Goal: Entertainment & Leisure: Consume media (video, audio)

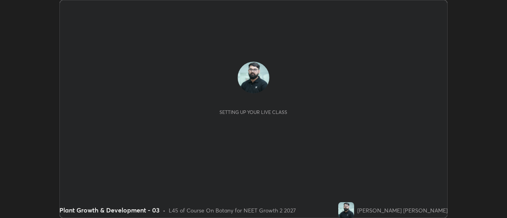
scroll to position [218, 507]
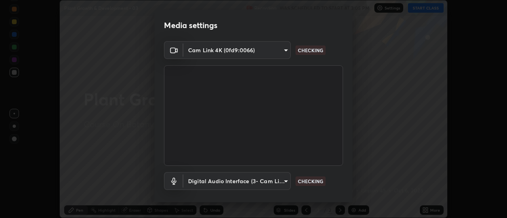
type input "985e4b1f72fc3b9494b48cef3b79fe3b682f9ae0bb15c20acfe574fe2aaad349"
type input "265cf534b138bf87f319f365071951407b00c29418ffc0cf12ee2ca8a10caa95"
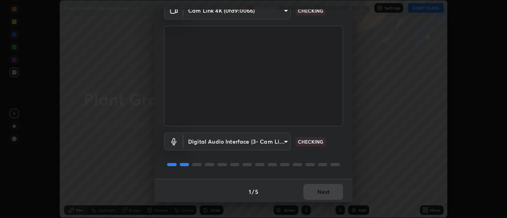
scroll to position [42, 0]
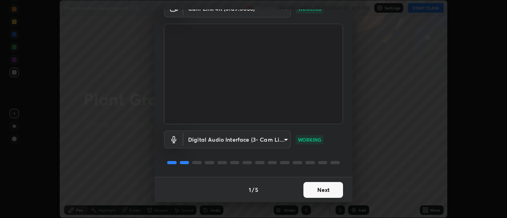
click at [316, 193] on button "Next" at bounding box center [324, 190] width 40 height 16
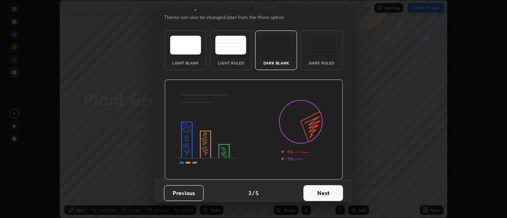
scroll to position [19, 0]
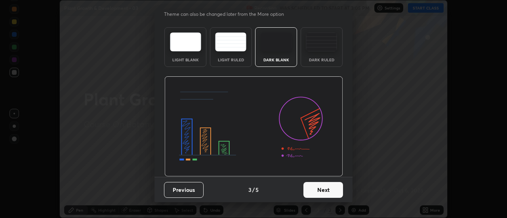
click at [321, 195] on button "Next" at bounding box center [324, 190] width 40 height 16
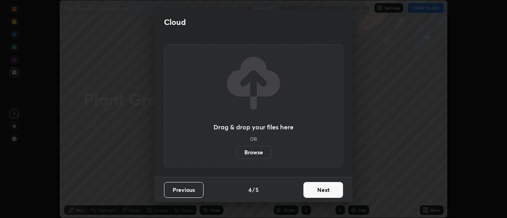
click at [321, 193] on button "Next" at bounding box center [324, 190] width 40 height 16
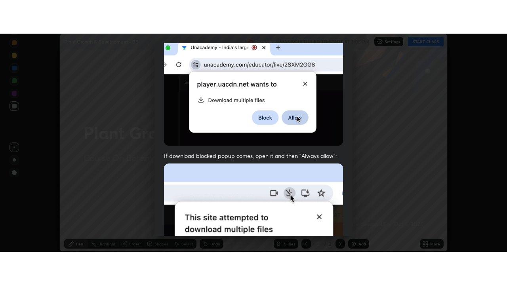
scroll to position [203, 0]
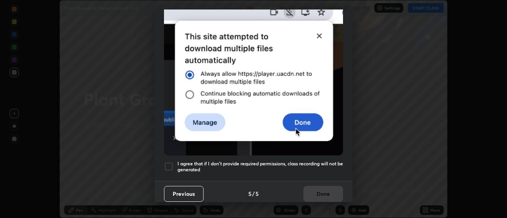
click at [324, 168] on h5 "I agree that if I don't provide required permissions, class recording will not …" at bounding box center [261, 167] width 166 height 12
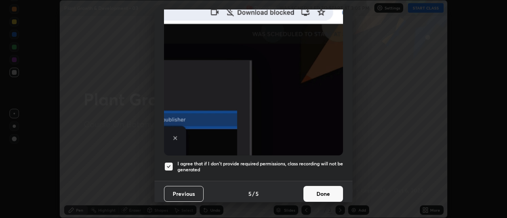
click at [331, 187] on button "Done" at bounding box center [324, 194] width 40 height 16
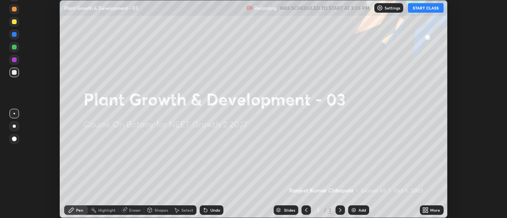
click at [424, 11] on button "START CLASS" at bounding box center [426, 8] width 36 height 10
click at [427, 210] on icon at bounding box center [428, 209] width 2 height 2
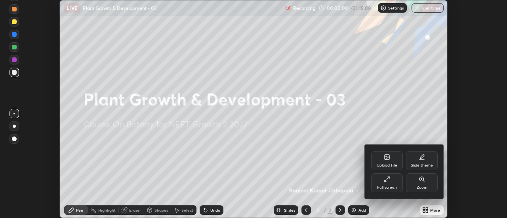
click at [389, 175] on div "Full screen" at bounding box center [387, 183] width 32 height 19
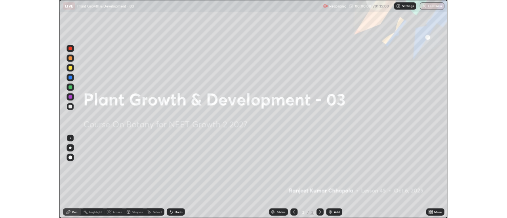
scroll to position [285, 507]
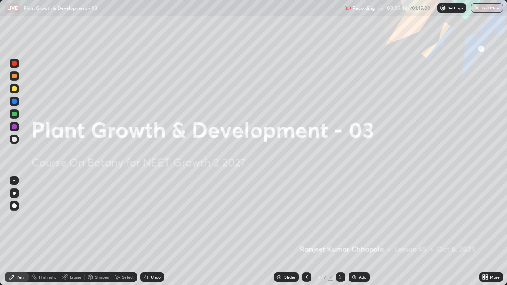
click at [486, 218] on icon at bounding box center [487, 279] width 2 height 2
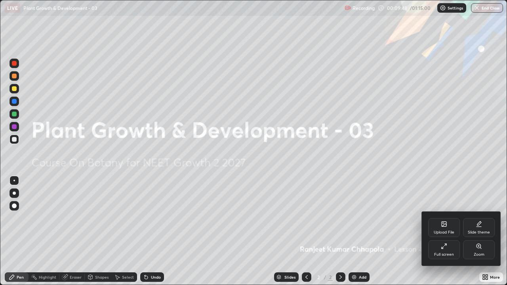
click at [441, 218] on div "Upload File" at bounding box center [444, 227] width 32 height 19
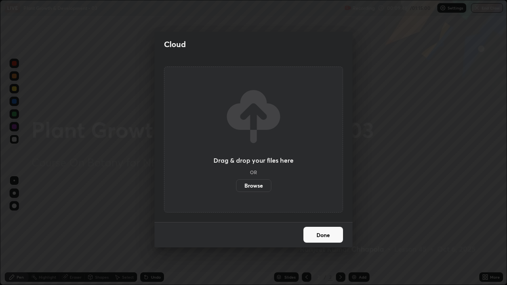
click at [255, 186] on label "Browse" at bounding box center [253, 186] width 35 height 13
click at [236, 186] on input "Browse" at bounding box center [236, 186] width 0 height 13
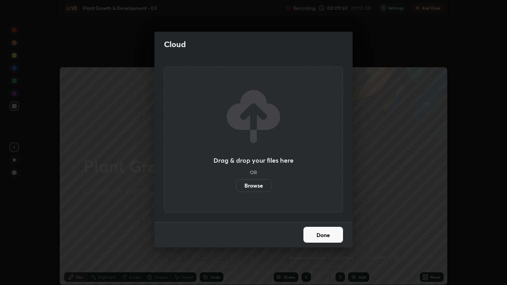
scroll to position [39420, 39131]
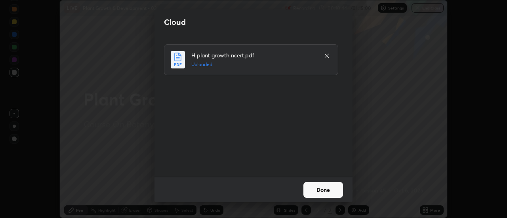
click at [323, 191] on button "Done" at bounding box center [324, 190] width 40 height 16
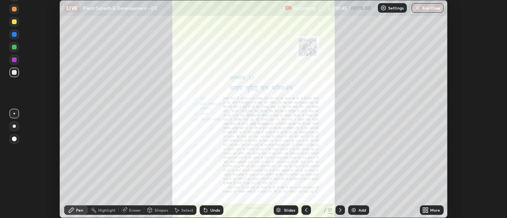
click at [434, 212] on div "More" at bounding box center [435, 210] width 10 height 4
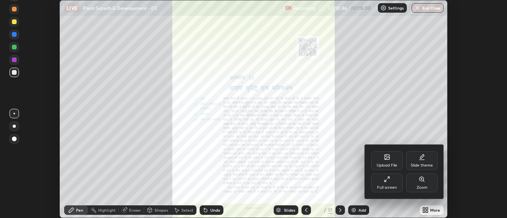
click at [388, 184] on div "Full screen" at bounding box center [387, 183] width 32 height 19
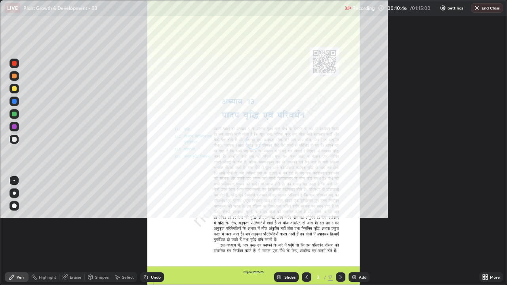
scroll to position [285, 507]
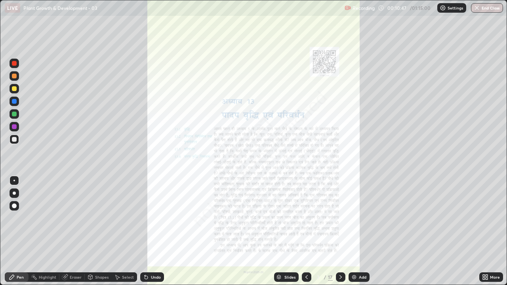
click at [490, 218] on div "More" at bounding box center [492, 278] width 24 height 10
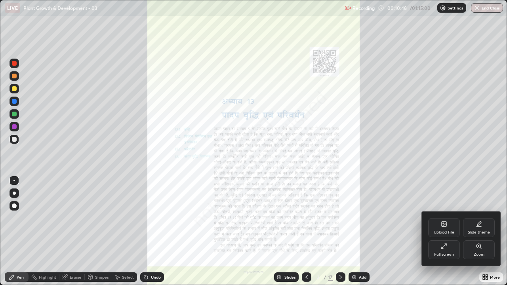
click at [294, 218] on div at bounding box center [253, 142] width 507 height 285
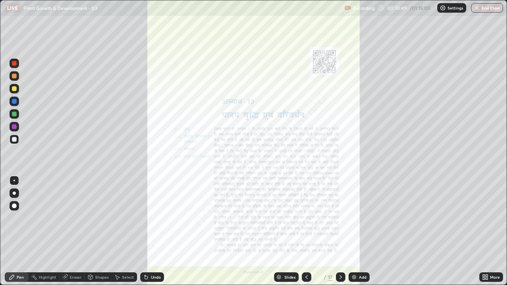
click at [289, 218] on div "Slides" at bounding box center [290, 277] width 11 height 4
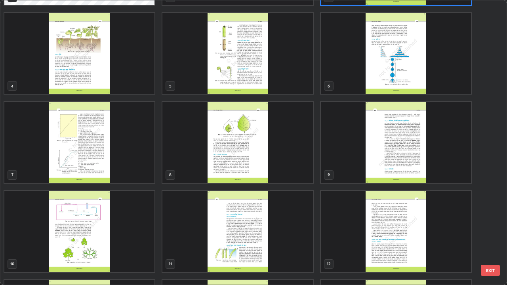
scroll to position [77, 0]
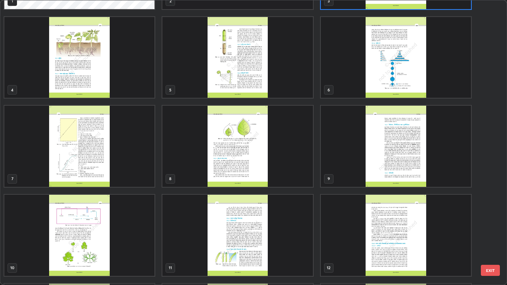
click at [254, 153] on img "grid" at bounding box center [238, 146] width 150 height 81
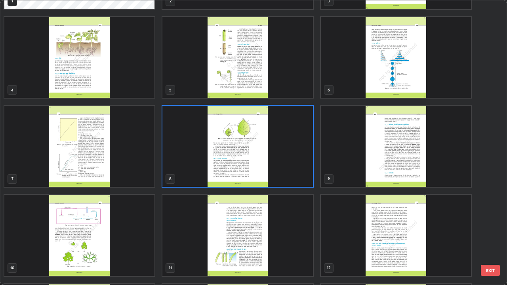
click at [251, 148] on img "grid" at bounding box center [238, 146] width 150 height 81
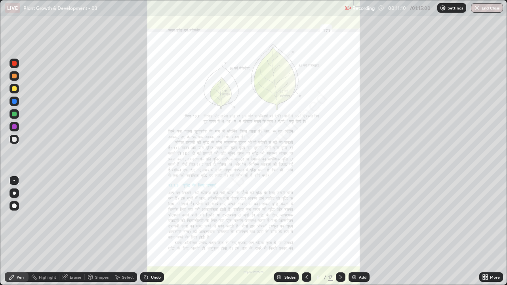
click at [252, 148] on img "grid" at bounding box center [238, 146] width 150 height 81
click at [487, 218] on icon at bounding box center [487, 279] width 2 height 2
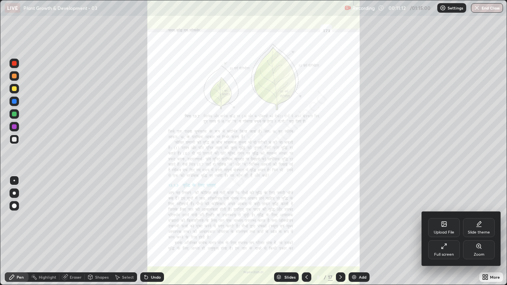
click at [481, 218] on icon at bounding box center [480, 248] width 1 height 1
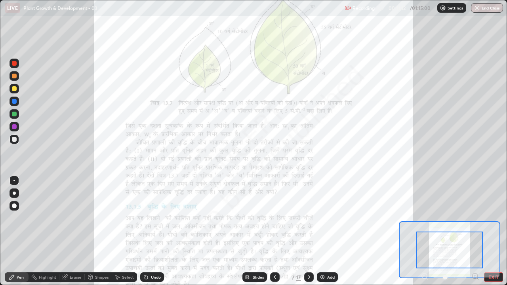
click at [476, 218] on icon at bounding box center [475, 276] width 2 height 0
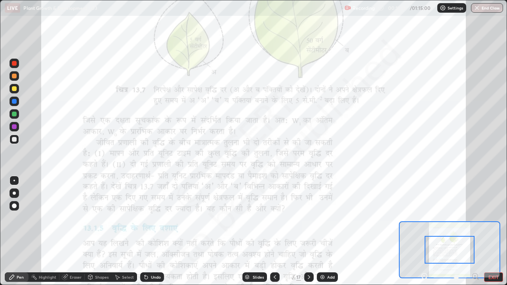
click at [474, 218] on icon at bounding box center [475, 276] width 2 height 0
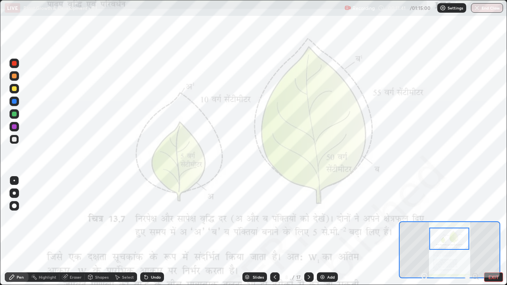
click at [256, 218] on div "Slides" at bounding box center [258, 277] width 11 height 4
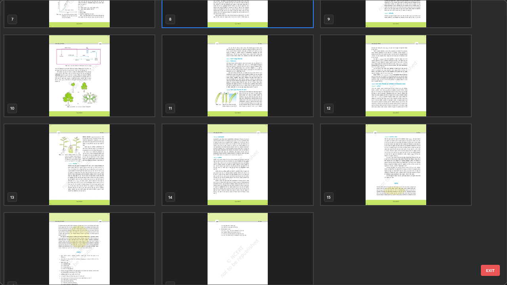
scroll to position [249, 0]
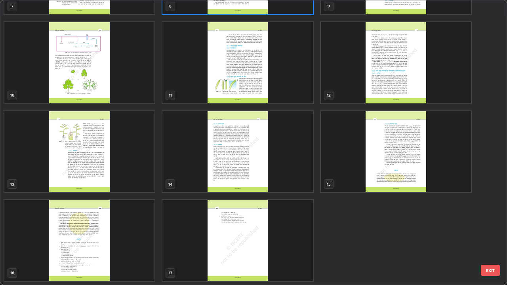
click at [242, 170] on img "grid" at bounding box center [238, 151] width 150 height 81
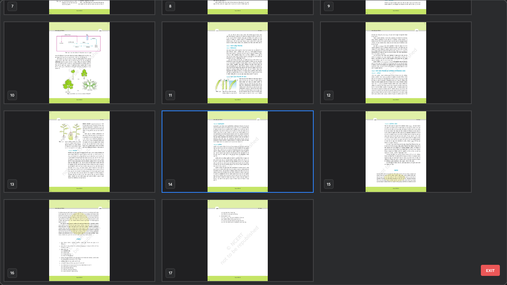
click at [245, 169] on img "grid" at bounding box center [238, 151] width 150 height 81
click at [247, 170] on img "grid" at bounding box center [238, 151] width 150 height 81
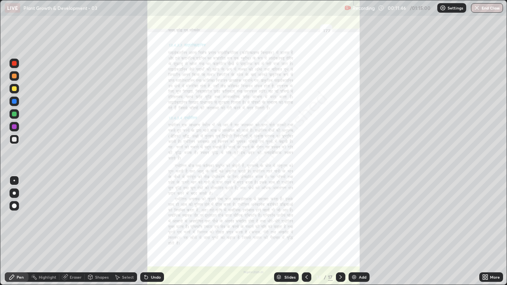
click at [487, 218] on icon at bounding box center [487, 279] width 2 height 2
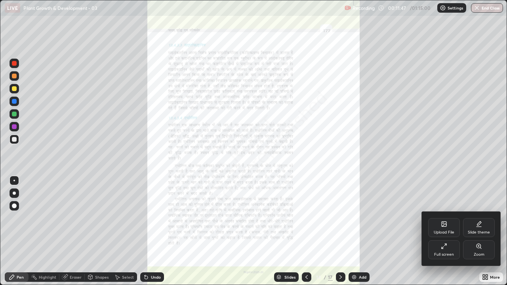
click at [477, 218] on icon at bounding box center [479, 246] width 4 height 4
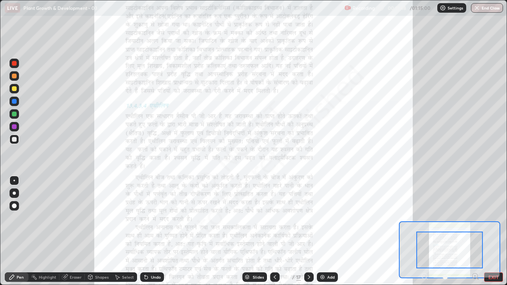
click at [478, 218] on icon at bounding box center [478, 279] width 2 height 2
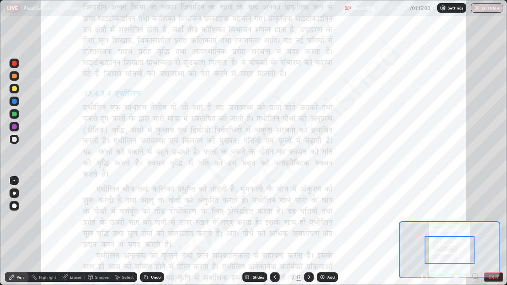
click at [475, 218] on icon at bounding box center [475, 276] width 2 height 0
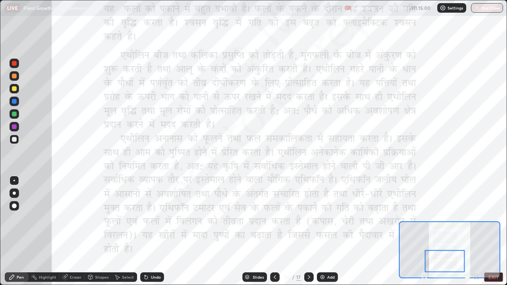
click at [13, 126] on div at bounding box center [14, 126] width 5 height 5
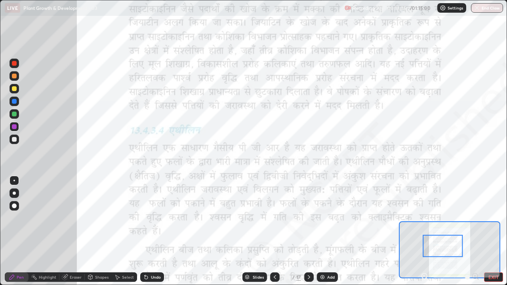
click at [274, 218] on icon at bounding box center [275, 277] width 6 height 6
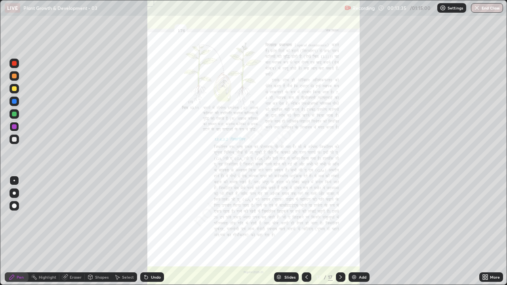
click at [274, 218] on div "Slides" at bounding box center [286, 278] width 25 height 10
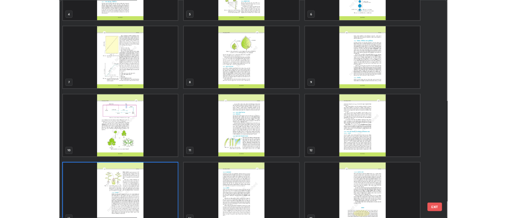
scroll to position [151, 0]
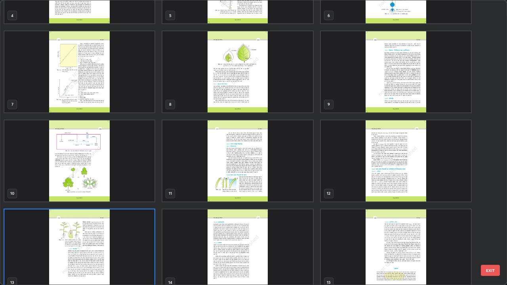
click at [398, 183] on img "grid" at bounding box center [396, 161] width 150 height 81
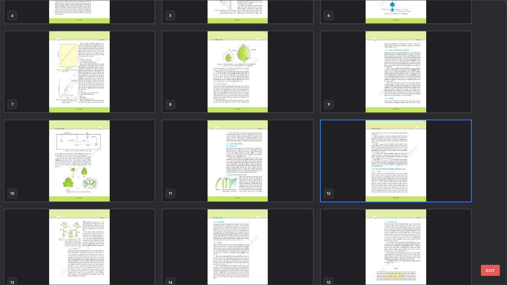
click at [398, 184] on img "grid" at bounding box center [396, 161] width 150 height 81
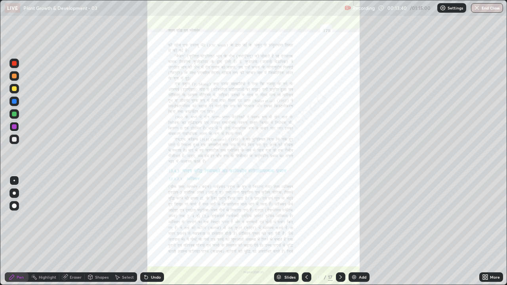
click at [398, 184] on img "grid" at bounding box center [396, 161] width 150 height 81
click at [487, 218] on icon at bounding box center [487, 279] width 2 height 2
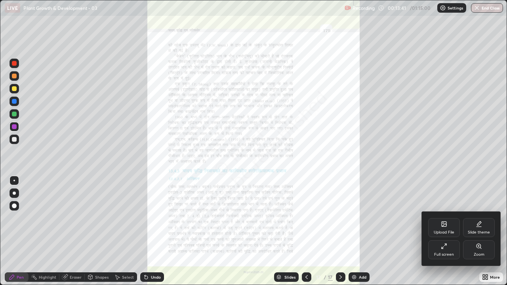
click at [481, 218] on div "Zoom" at bounding box center [479, 255] width 11 height 4
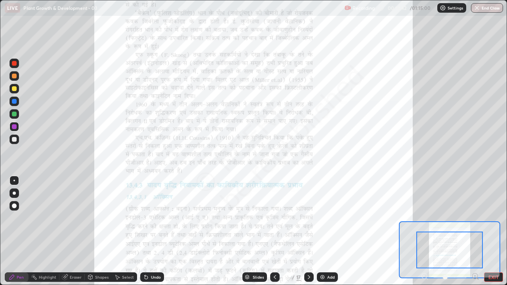
click at [475, 218] on icon at bounding box center [475, 276] width 2 height 0
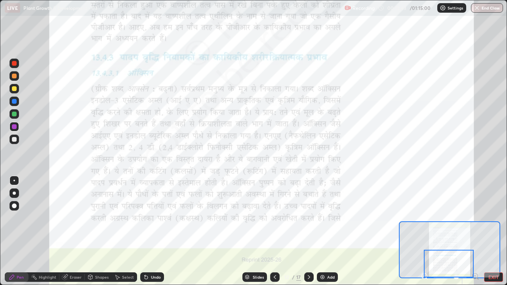
click at [461, 218] on div at bounding box center [449, 264] width 50 height 28
click at [476, 218] on icon at bounding box center [476, 277] width 8 height 8
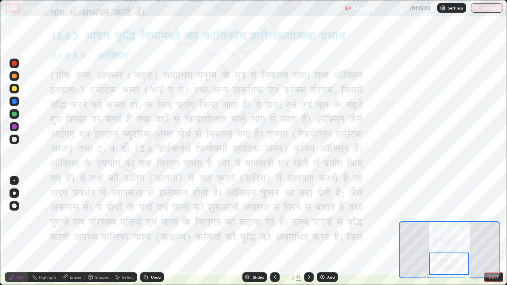
click at [462, 218] on div at bounding box center [449, 264] width 40 height 22
click at [145, 218] on icon at bounding box center [145, 275] width 1 height 1
click at [457, 218] on div at bounding box center [449, 264] width 40 height 22
click at [275, 218] on icon at bounding box center [275, 277] width 6 height 6
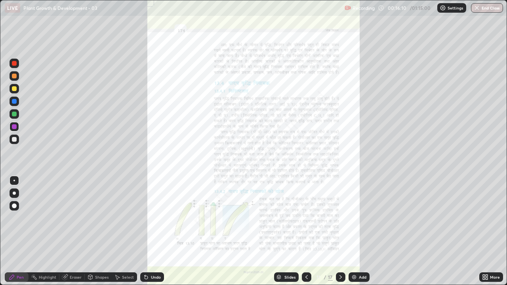
click at [487, 218] on icon at bounding box center [487, 279] width 2 height 2
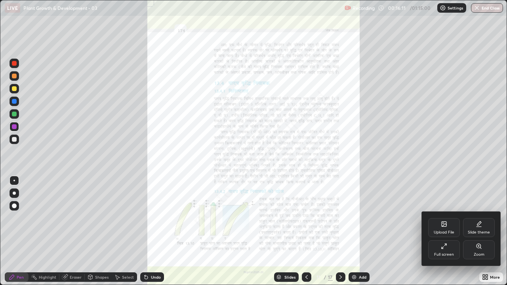
click at [480, 218] on div "Zoom" at bounding box center [479, 255] width 11 height 4
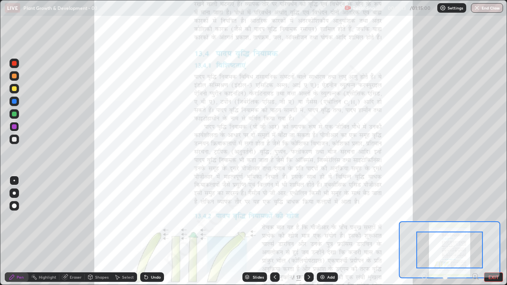
click at [475, 218] on icon at bounding box center [475, 276] width 2 height 0
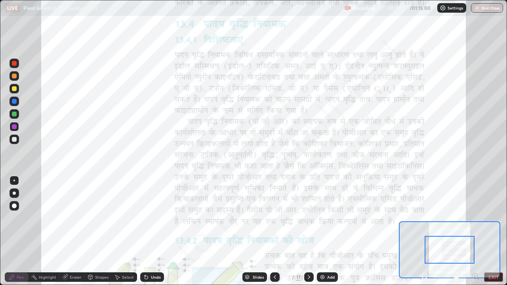
click at [475, 218] on icon at bounding box center [475, 276] width 2 height 0
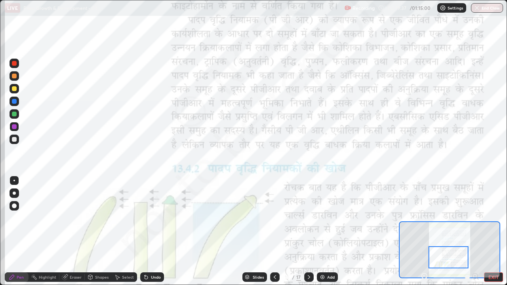
click at [304, 218] on div at bounding box center [309, 278] width 10 height 10
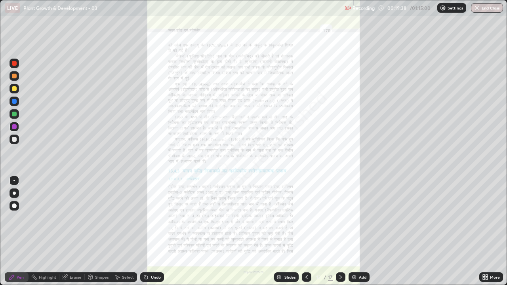
click at [487, 218] on icon at bounding box center [487, 276] width 2 height 2
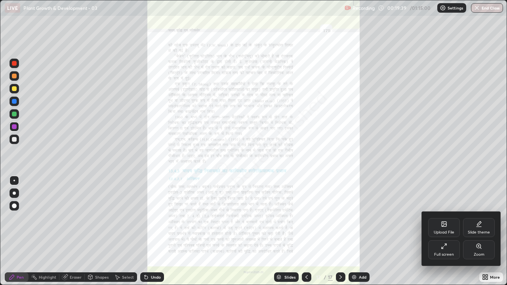
click at [487, 218] on div "Zoom" at bounding box center [479, 250] width 32 height 19
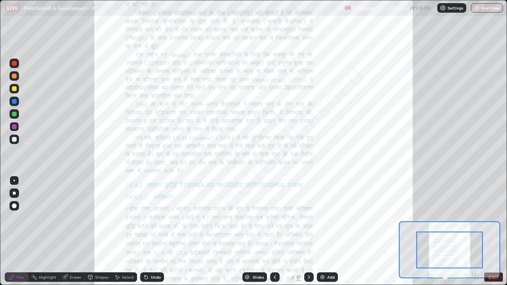
click at [475, 218] on icon at bounding box center [475, 276] width 2 height 0
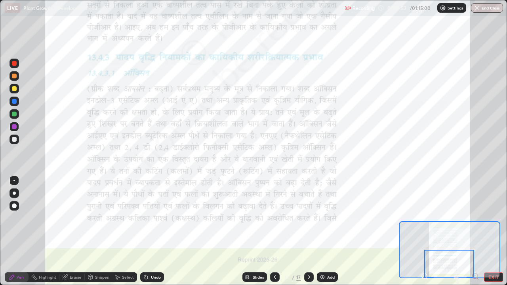
click at [478, 218] on icon at bounding box center [478, 279] width 2 height 2
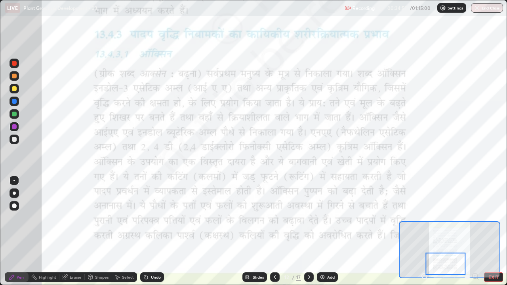
click at [308, 218] on icon at bounding box center [309, 277] width 6 height 6
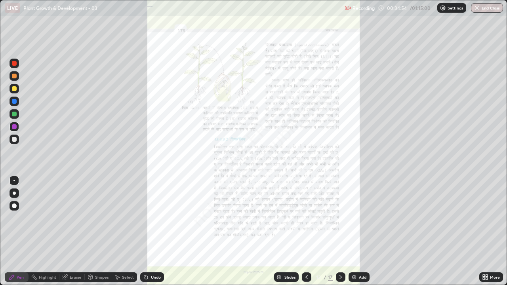
click at [487, 218] on icon at bounding box center [487, 276] width 2 height 2
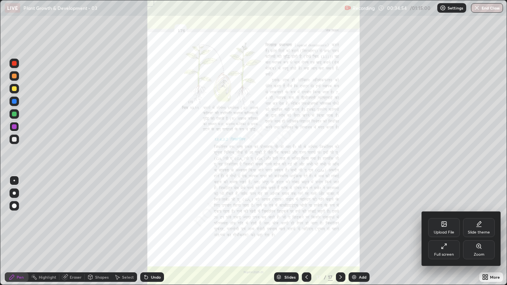
click at [484, 218] on div "Zoom" at bounding box center [479, 250] width 32 height 19
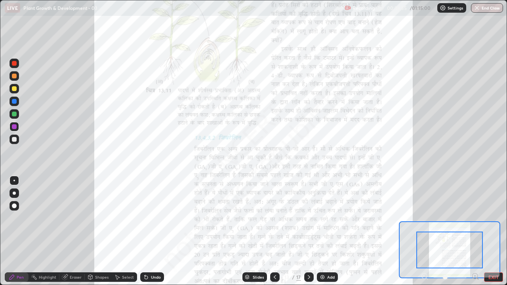
click at [476, 218] on icon at bounding box center [476, 277] width 8 height 8
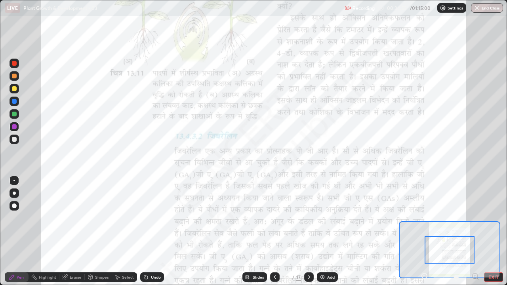
click at [476, 218] on icon at bounding box center [475, 276] width 2 height 0
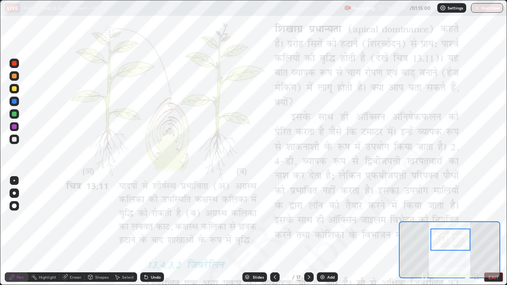
click at [61, 218] on div "Eraser" at bounding box center [71, 278] width 25 height 16
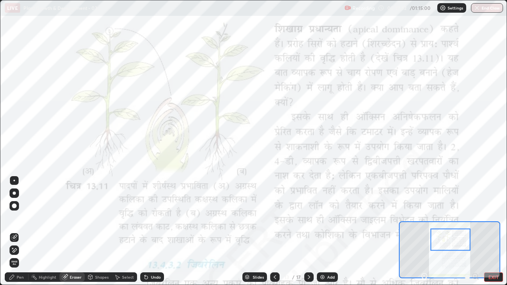
click at [19, 218] on div "Pen" at bounding box center [17, 278] width 24 height 10
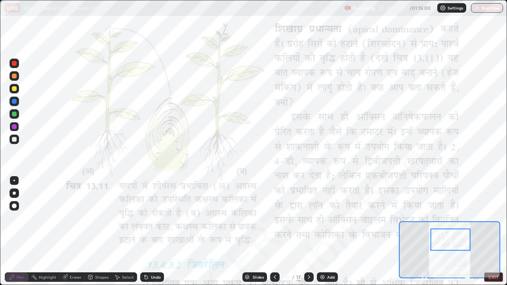
click at [13, 126] on div at bounding box center [14, 126] width 5 height 5
click at [329, 218] on div "Add" at bounding box center [331, 277] width 8 height 4
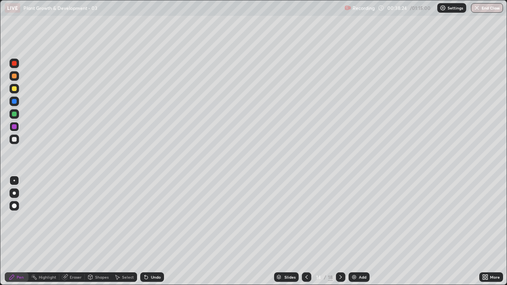
click at [15, 115] on div at bounding box center [14, 114] width 5 height 5
click at [306, 218] on icon at bounding box center [307, 277] width 6 height 6
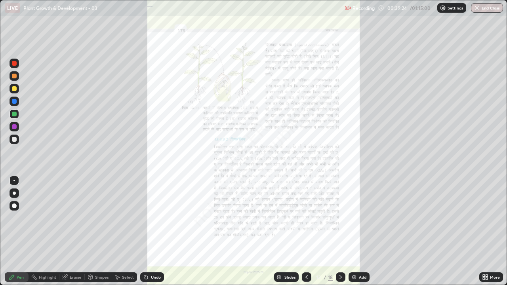
click at [340, 218] on icon at bounding box center [341, 277] width 6 height 6
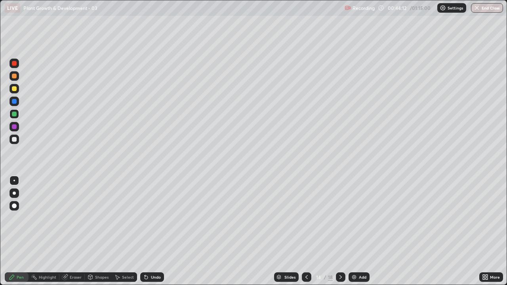
click at [306, 218] on icon at bounding box center [307, 277] width 6 height 6
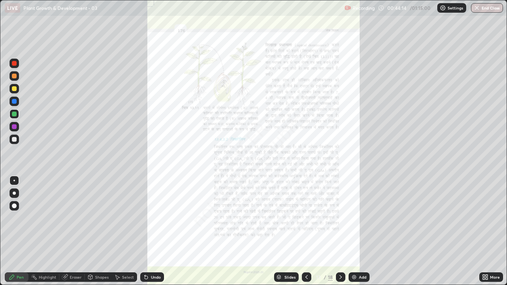
click at [488, 218] on icon at bounding box center [485, 277] width 6 height 6
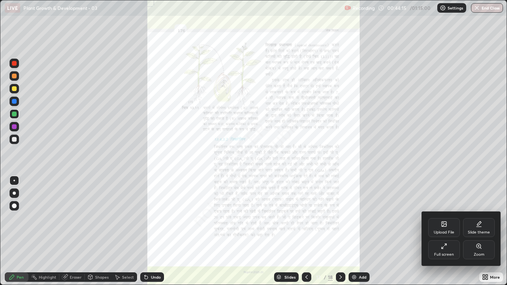
click at [479, 218] on div "Zoom" at bounding box center [479, 250] width 32 height 19
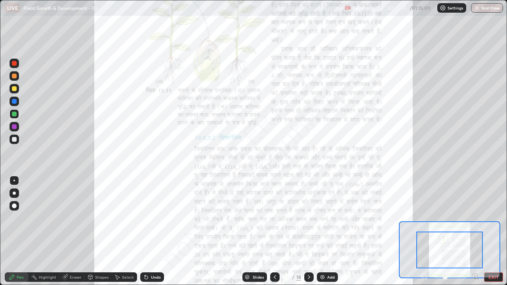
click at [475, 218] on icon at bounding box center [475, 276] width 2 height 0
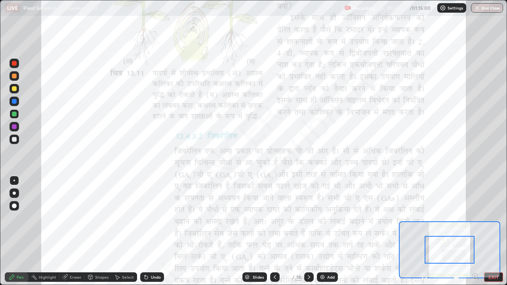
click at [475, 218] on icon at bounding box center [475, 276] width 2 height 0
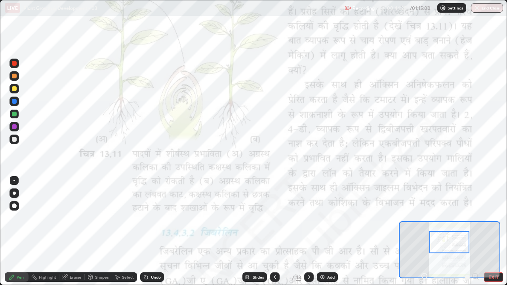
click at [457, 218] on div at bounding box center [450, 242] width 40 height 22
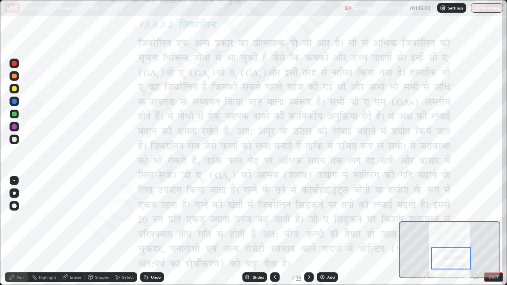
click at [275, 218] on icon at bounding box center [275, 277] width 6 height 6
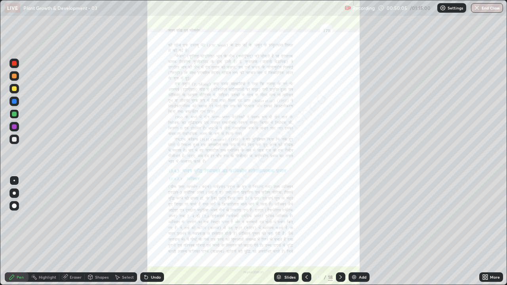
click at [341, 218] on icon at bounding box center [341, 277] width 6 height 6
click at [487, 218] on icon at bounding box center [487, 279] width 2 height 2
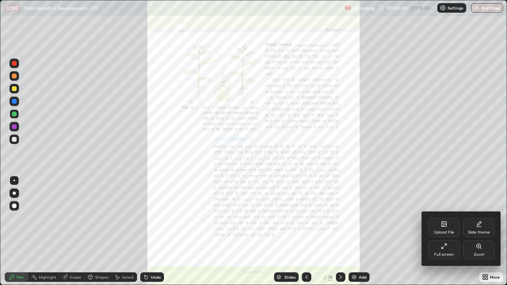
click at [484, 218] on div "Zoom" at bounding box center [479, 255] width 11 height 4
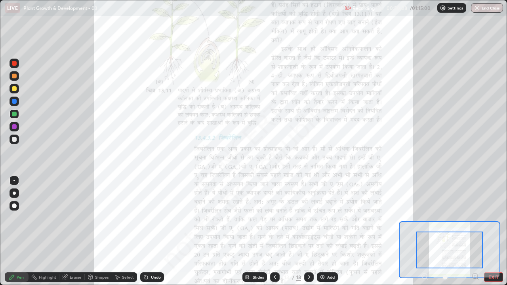
click at [475, 218] on icon at bounding box center [475, 276] width 2 height 0
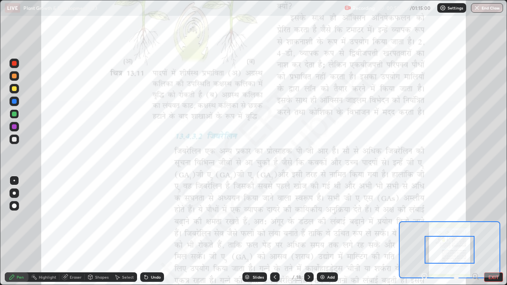
click at [478, 218] on icon at bounding box center [478, 279] width 2 height 2
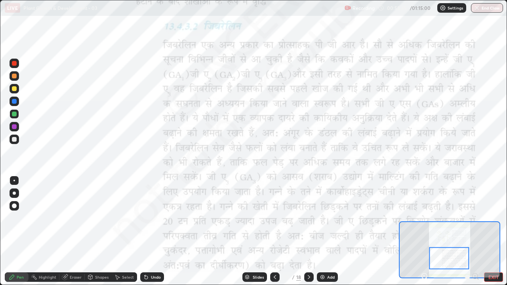
click at [65, 218] on div "Eraser" at bounding box center [71, 278] width 25 height 10
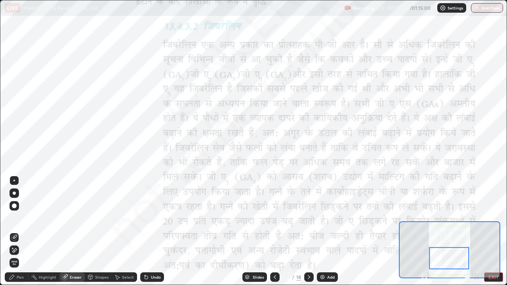
click at [55, 218] on div "Highlight" at bounding box center [47, 277] width 17 height 4
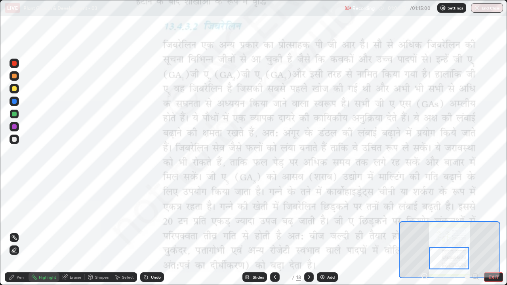
click at [17, 218] on div "Pen" at bounding box center [20, 277] width 7 height 4
click at [98, 218] on div "Shapes" at bounding box center [98, 278] width 27 height 10
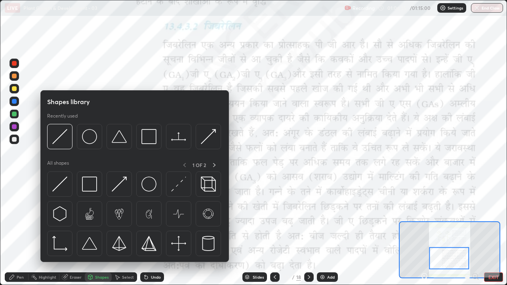
click at [18, 218] on div at bounding box center [14, 163] width 13 height 212
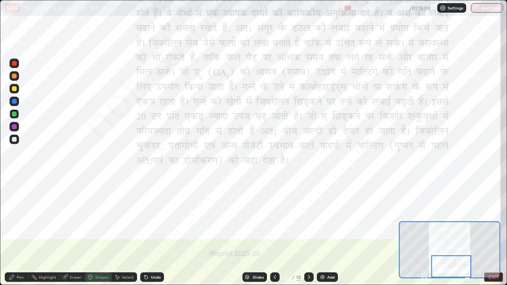
click at [147, 218] on icon at bounding box center [146, 277] width 6 height 6
click at [39, 218] on div "Highlight" at bounding box center [47, 277] width 17 height 4
click at [25, 218] on div "Pen" at bounding box center [17, 278] width 24 height 10
click at [151, 218] on div "Undo" at bounding box center [156, 277] width 10 height 4
click at [153, 218] on div "Undo" at bounding box center [152, 278] width 24 height 10
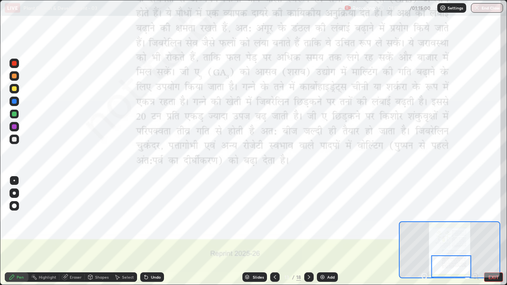
click at [151, 218] on div "Undo" at bounding box center [152, 278] width 24 height 10
click at [152, 218] on div "Undo" at bounding box center [156, 277] width 10 height 4
click at [150, 218] on div "Undo" at bounding box center [152, 278] width 24 height 10
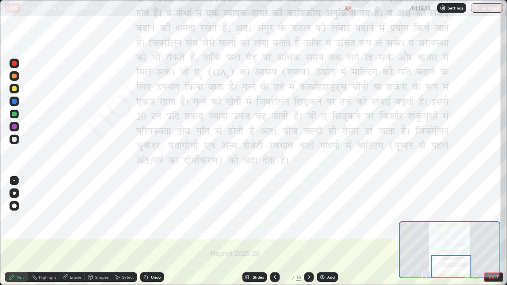
click at [150, 218] on div "Undo" at bounding box center [152, 278] width 24 height 10
click at [151, 218] on div "Undo" at bounding box center [156, 277] width 10 height 4
click at [152, 218] on div "Undo" at bounding box center [156, 277] width 10 height 4
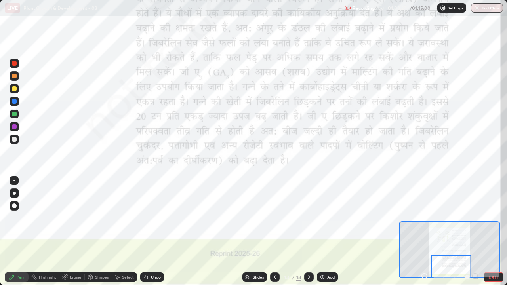
click at [152, 218] on div "Undo" at bounding box center [156, 277] width 10 height 4
click at [14, 126] on div at bounding box center [14, 126] width 5 height 5
click at [152, 218] on div "Undo" at bounding box center [156, 277] width 10 height 4
click at [475, 10] on img "button" at bounding box center [477, 8] width 6 height 6
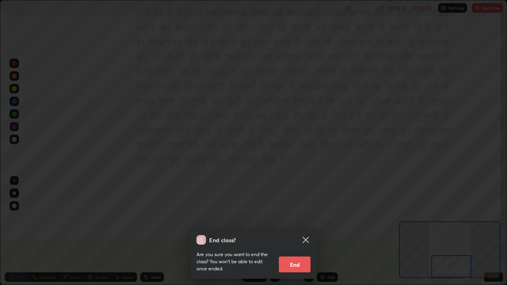
click at [296, 218] on button "End" at bounding box center [295, 265] width 32 height 16
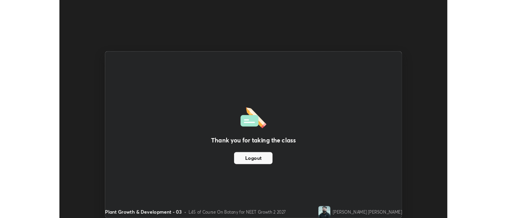
scroll to position [39420, 39131]
